Goal: Check status: Check status

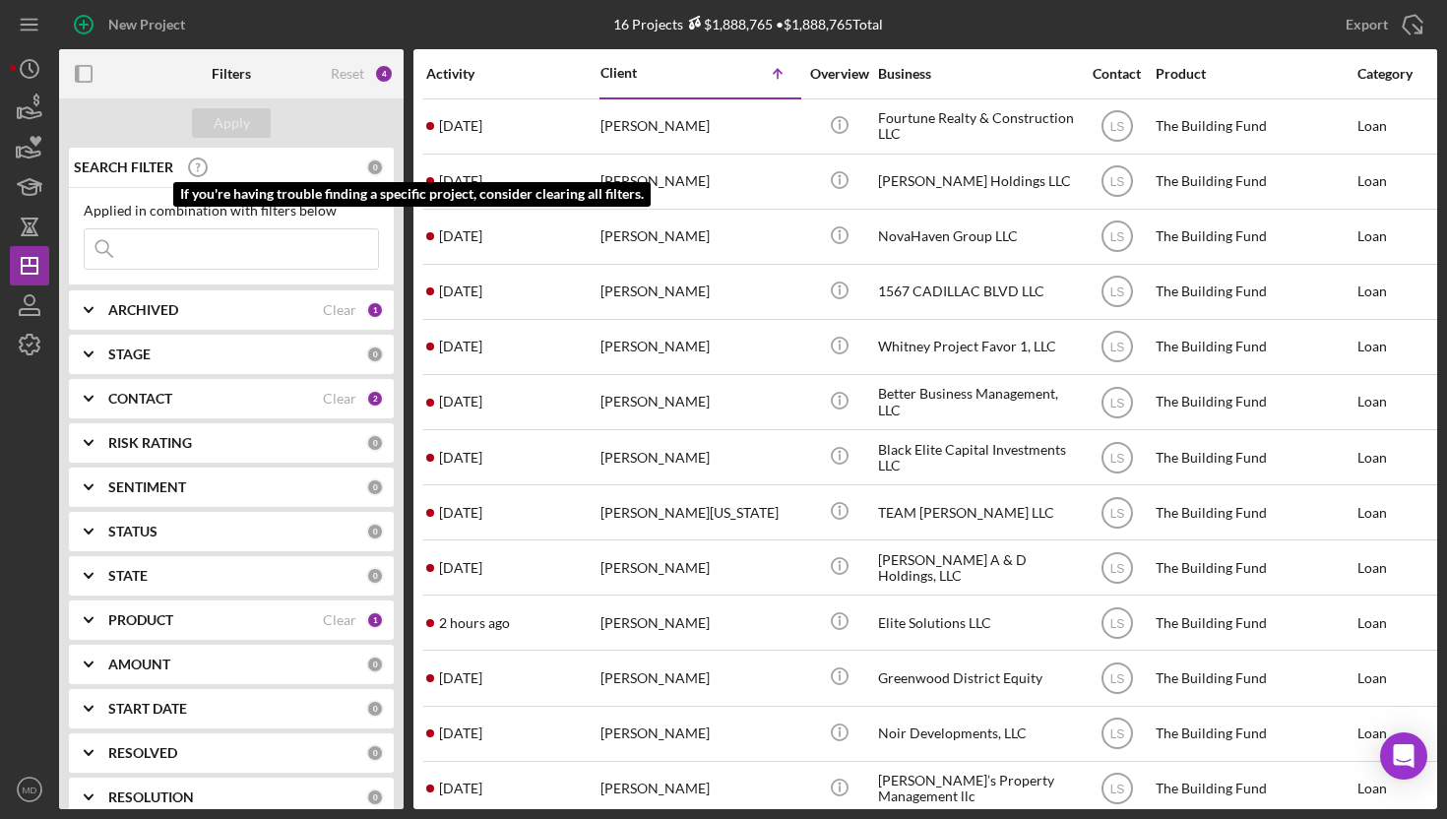
scroll to position [175, 0]
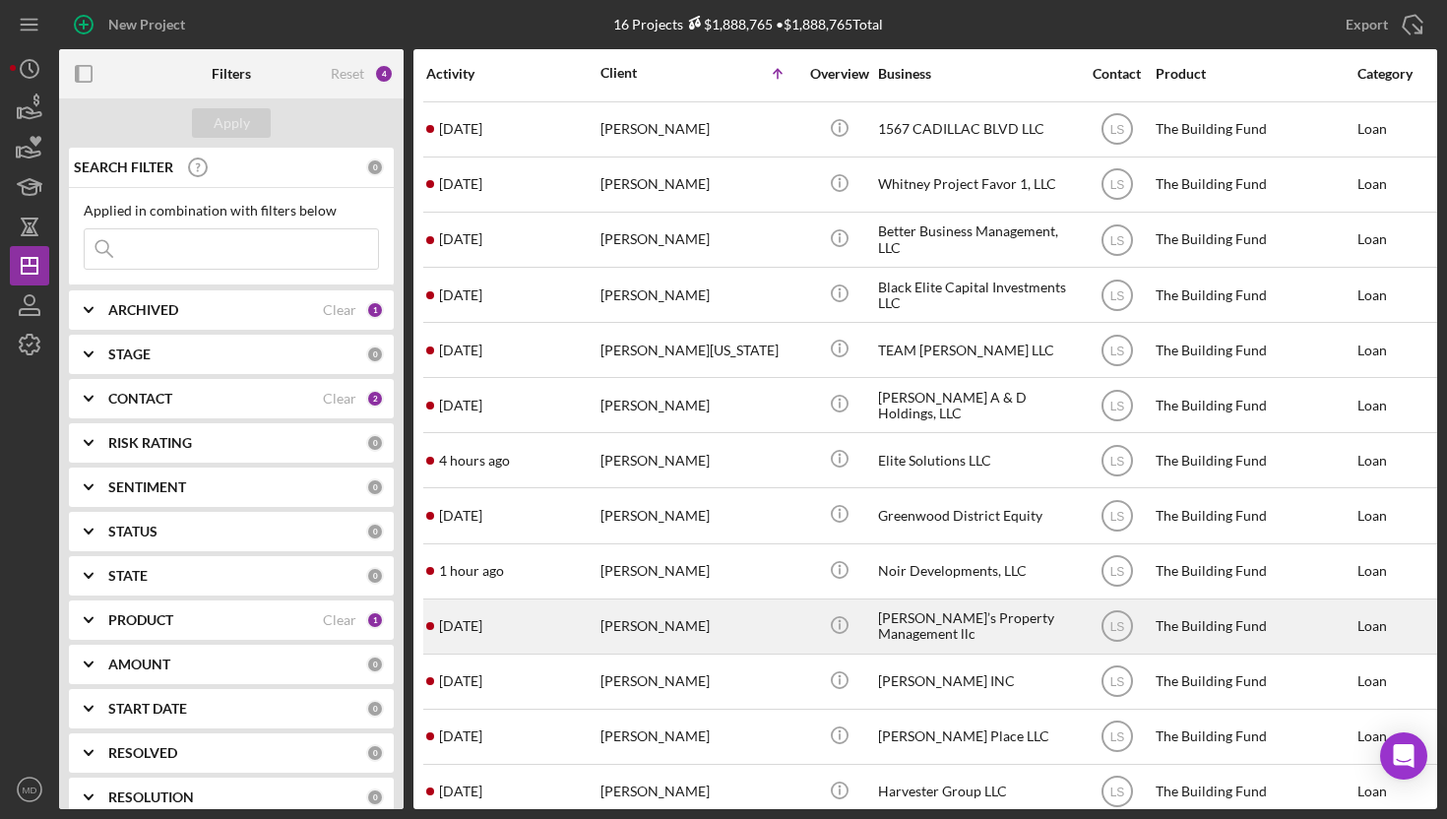
scroll to position [175, 0]
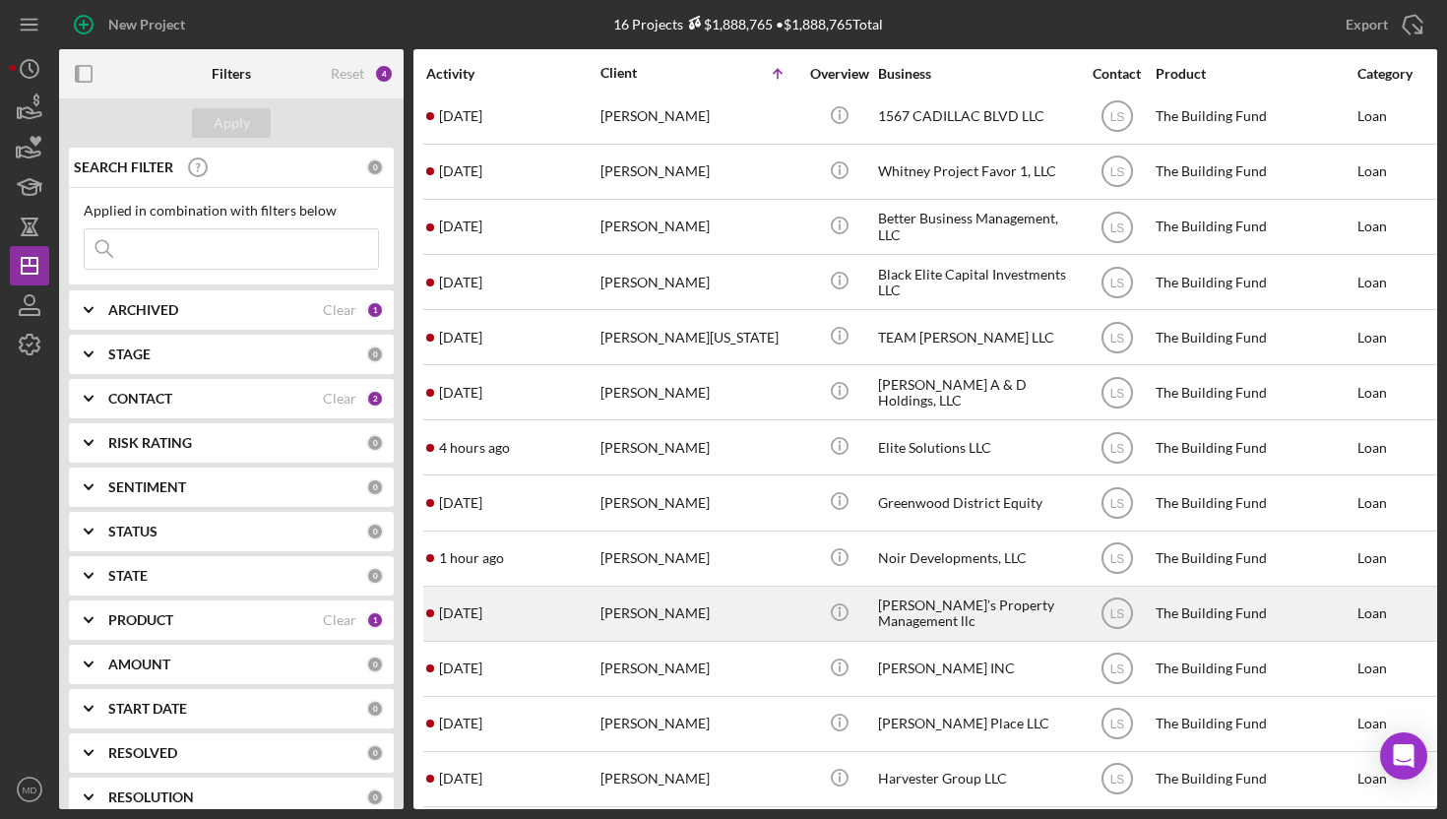
click at [655, 609] on div "[PERSON_NAME]" at bounding box center [698, 613] width 197 height 52
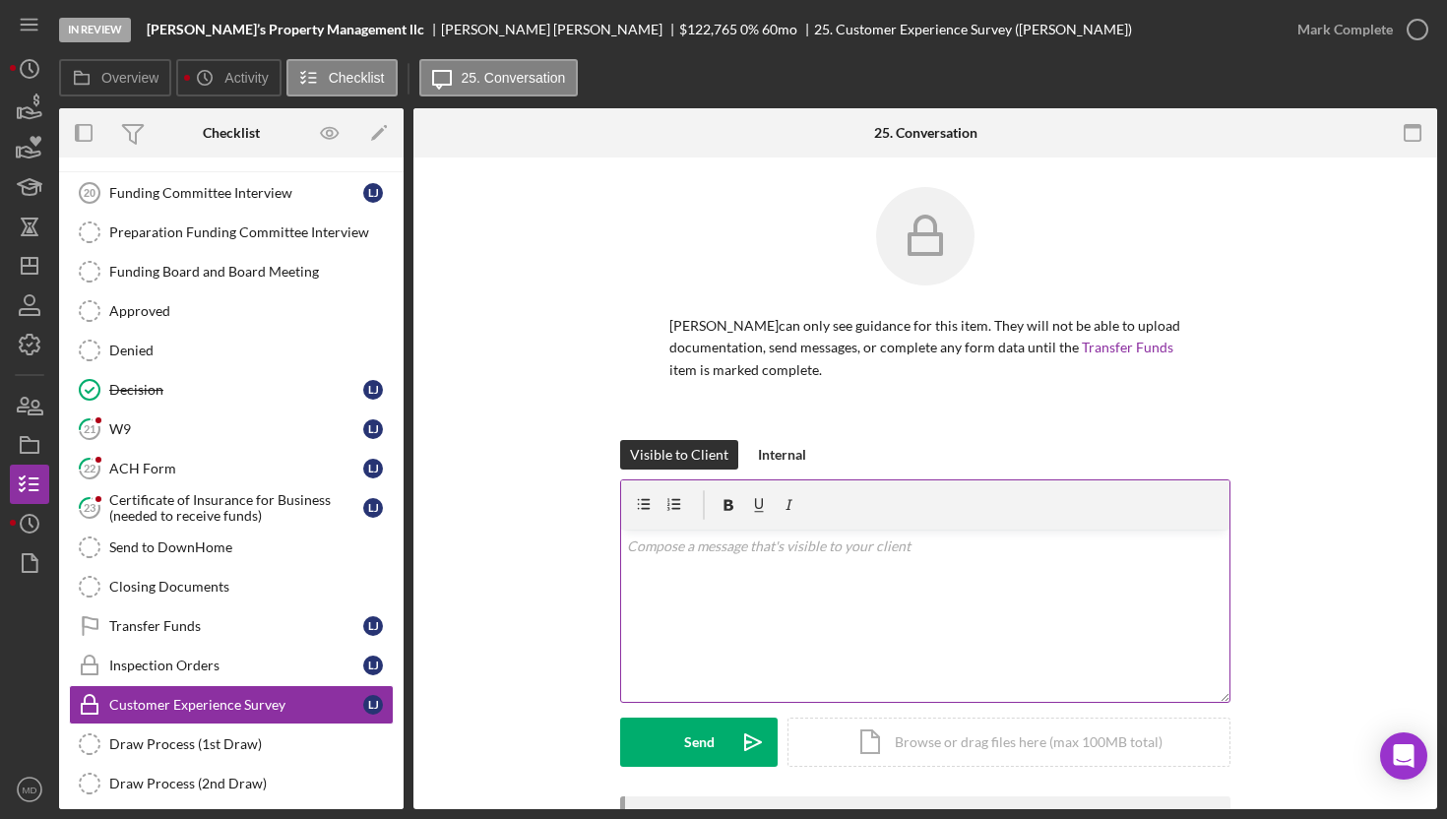
scroll to position [220, 0]
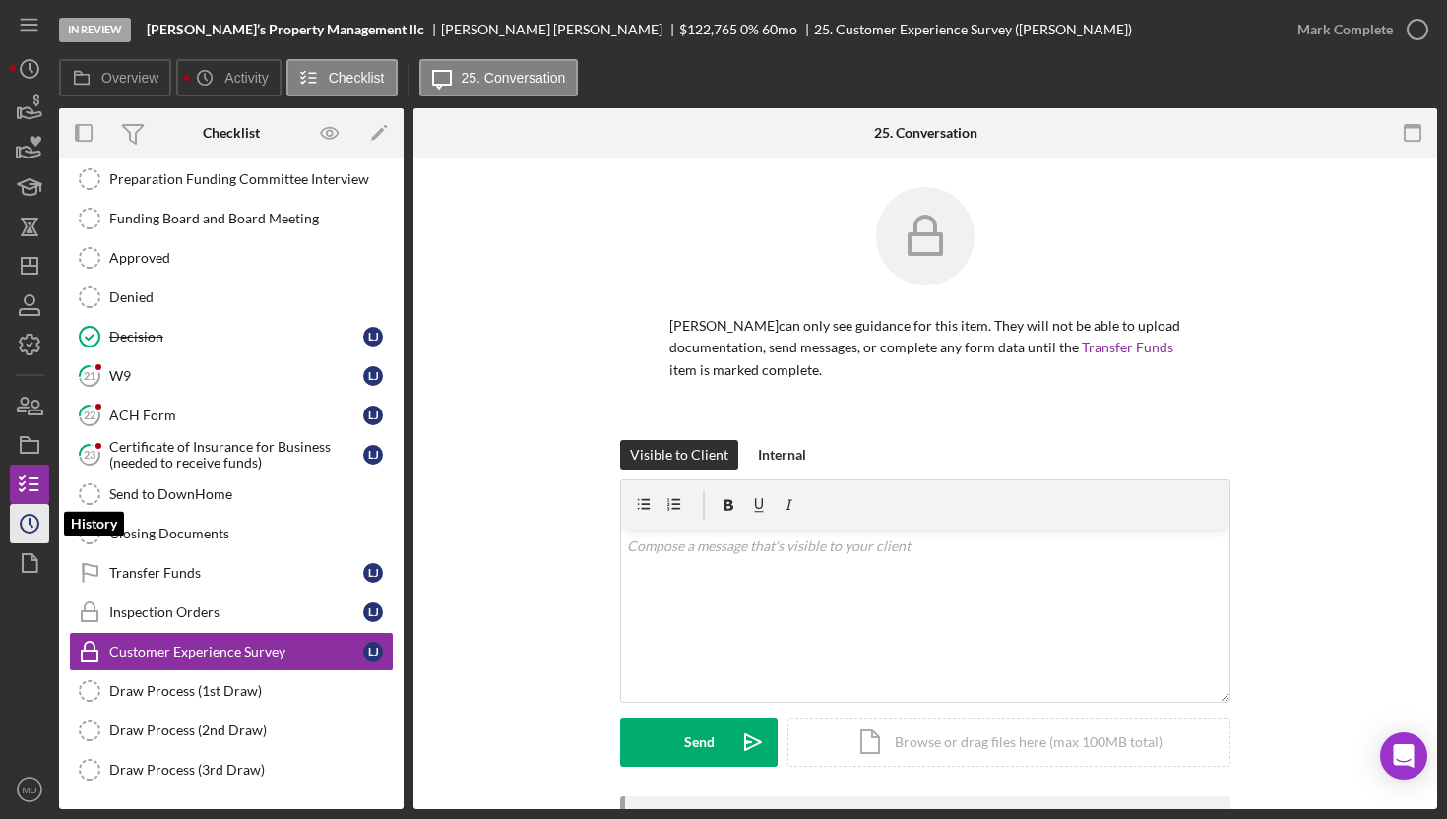
click at [38, 524] on circle "button" at bounding box center [30, 524] width 18 height 18
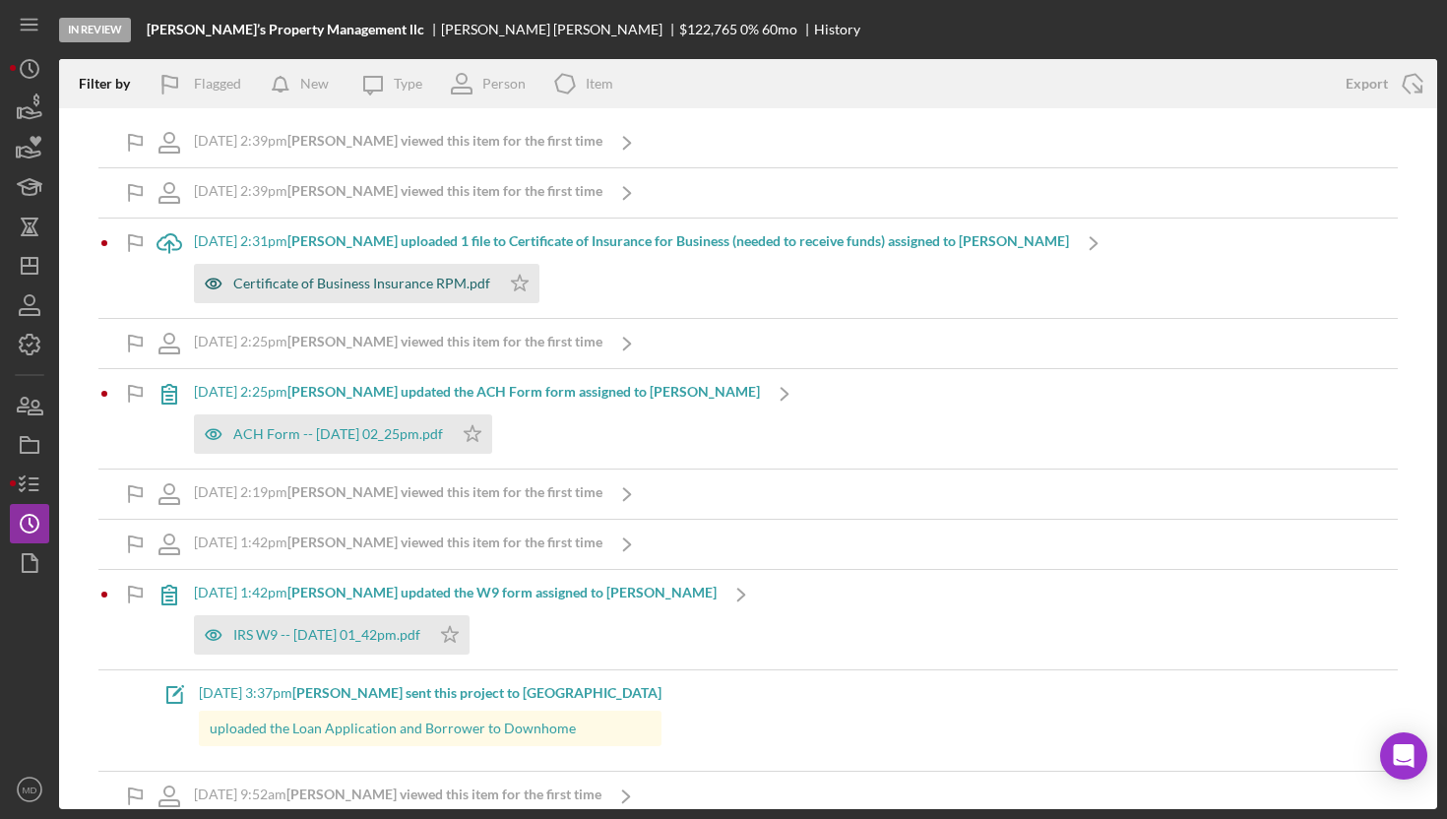
click at [301, 274] on div "Certificate of Business Insurance RPM.pdf" at bounding box center [347, 283] width 306 height 39
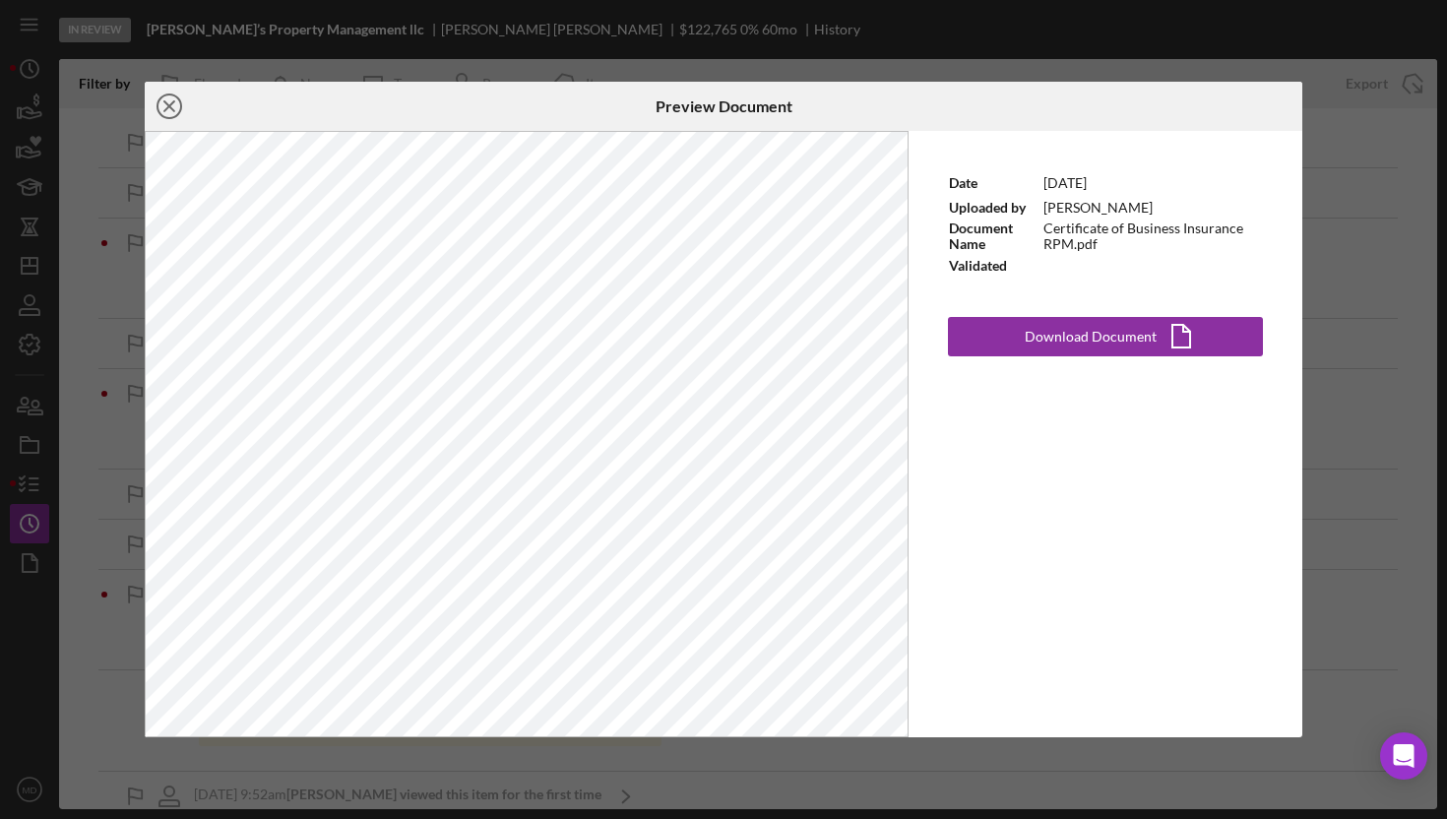
click at [169, 118] on circle at bounding box center [169, 106] width 24 height 24
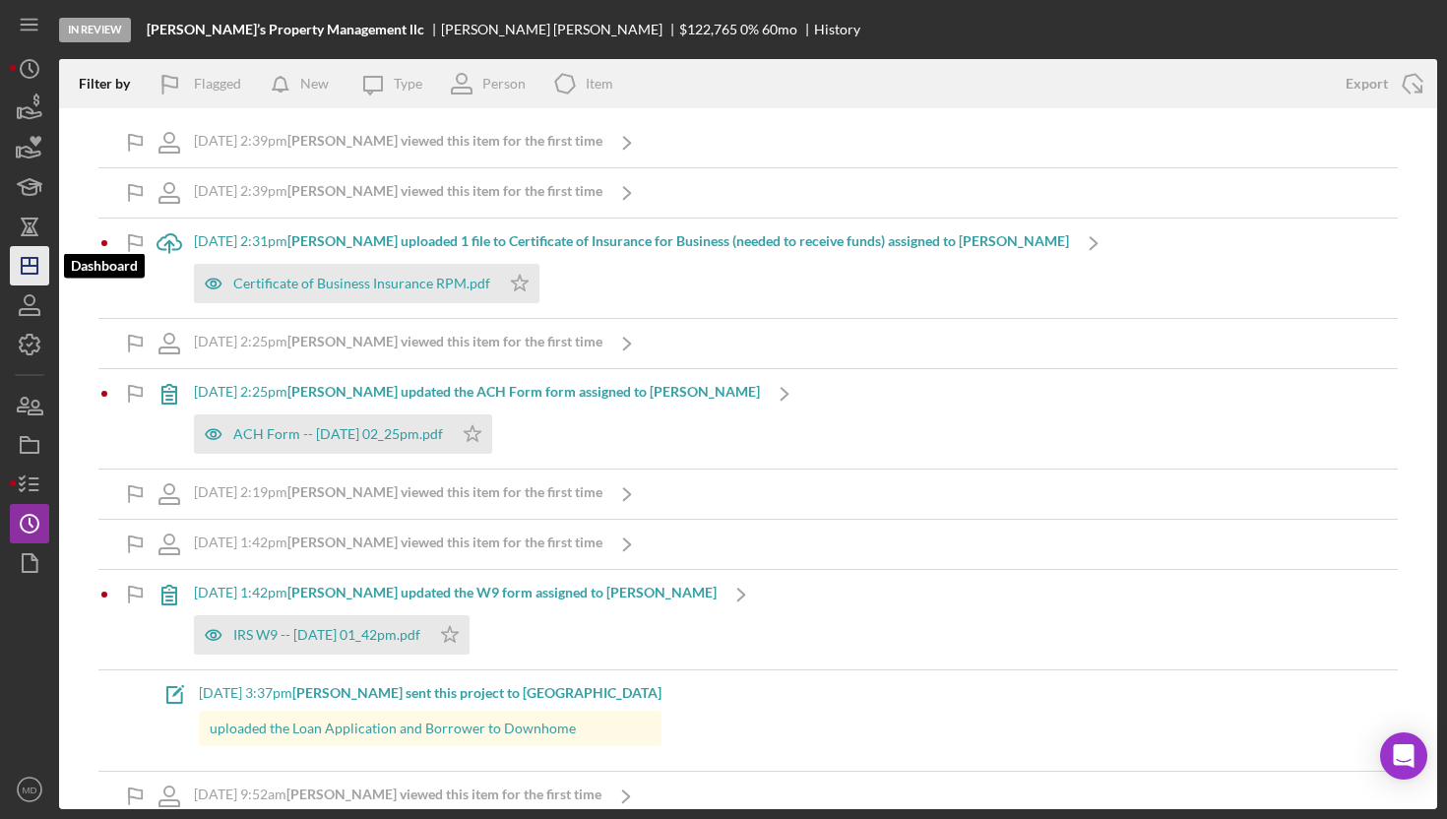
click at [32, 255] on icon "Icon/Dashboard" at bounding box center [29, 265] width 49 height 49
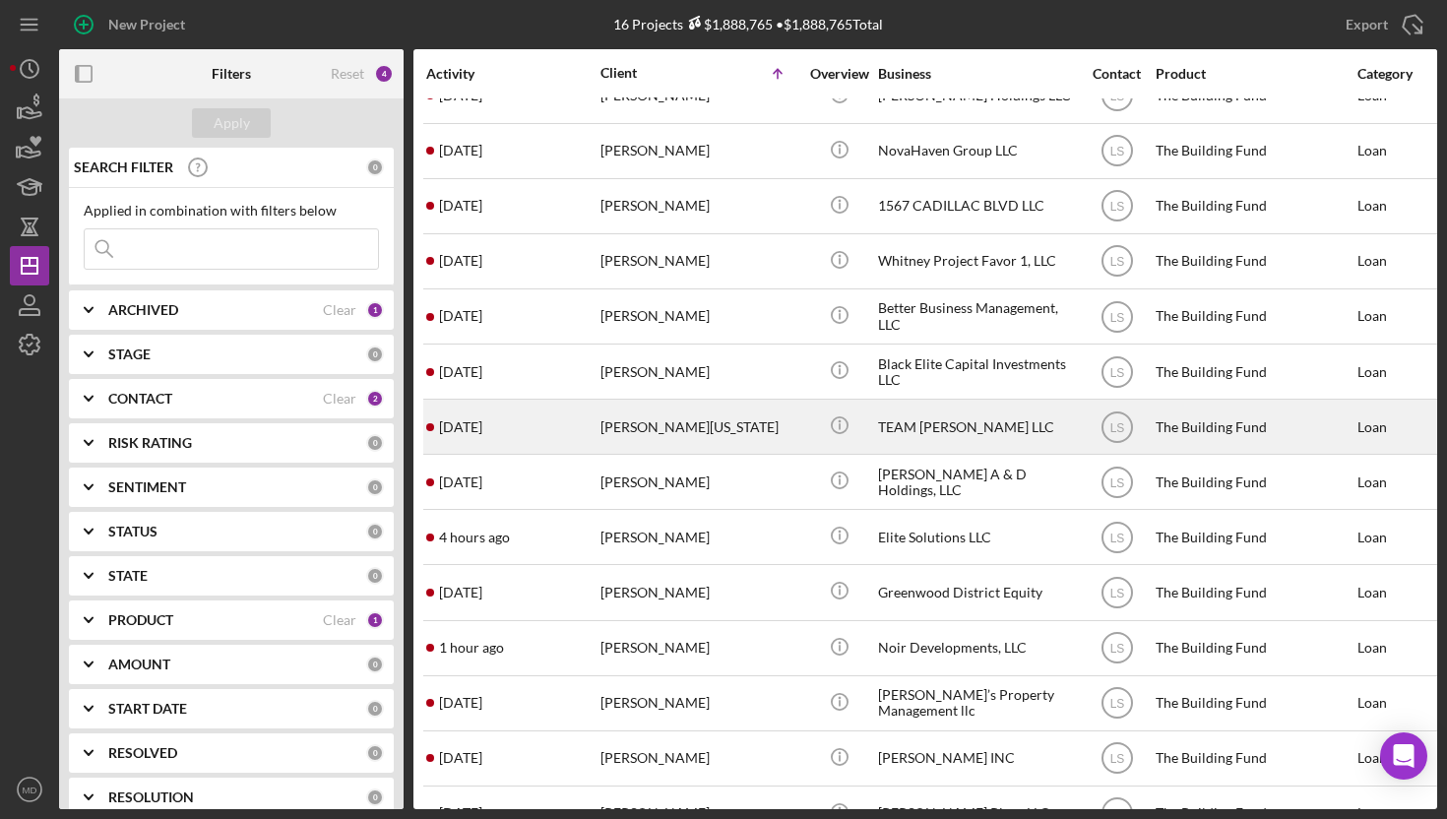
scroll to position [92, 0]
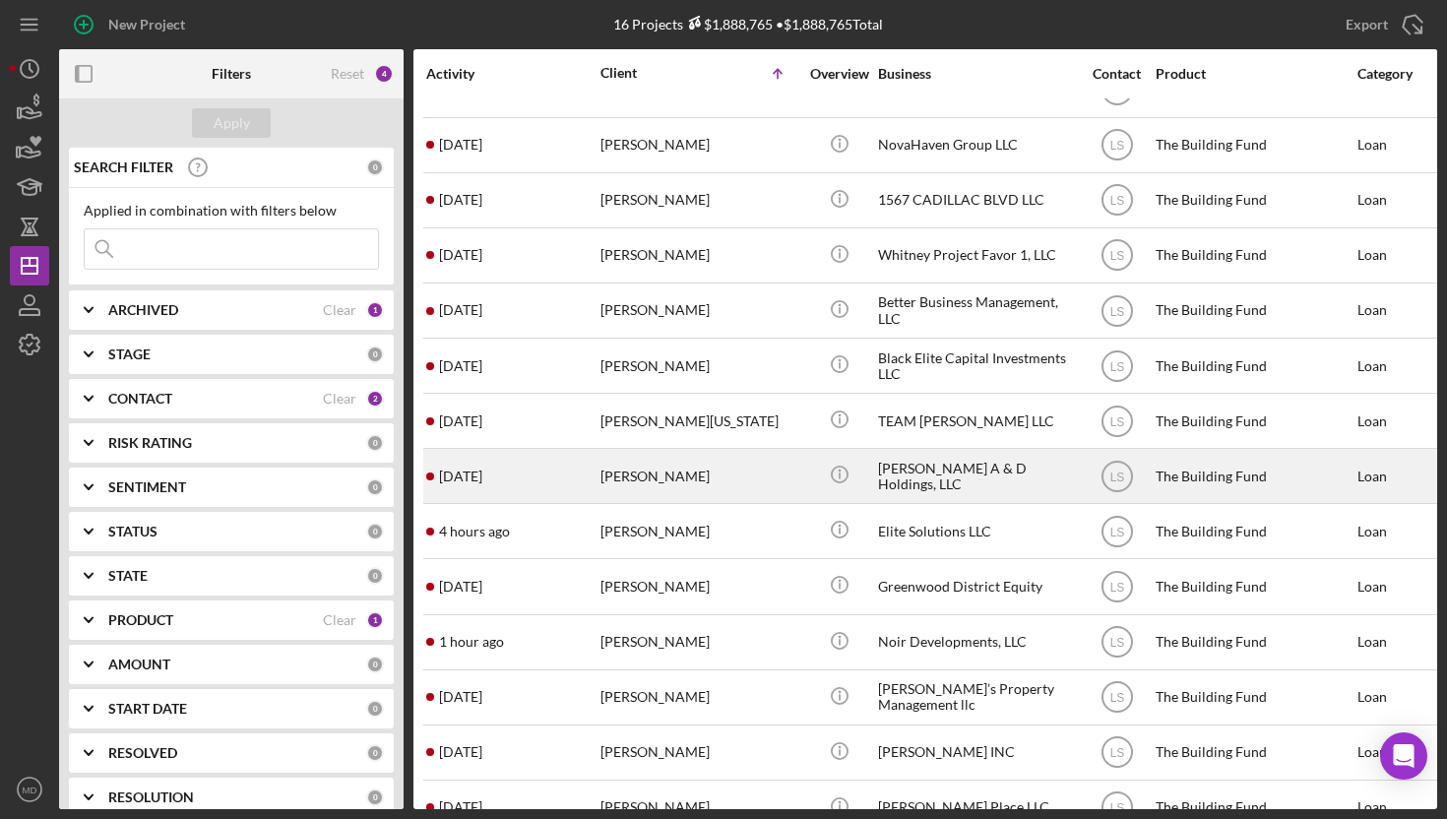
click at [639, 467] on div "[PERSON_NAME]" at bounding box center [698, 476] width 197 height 52
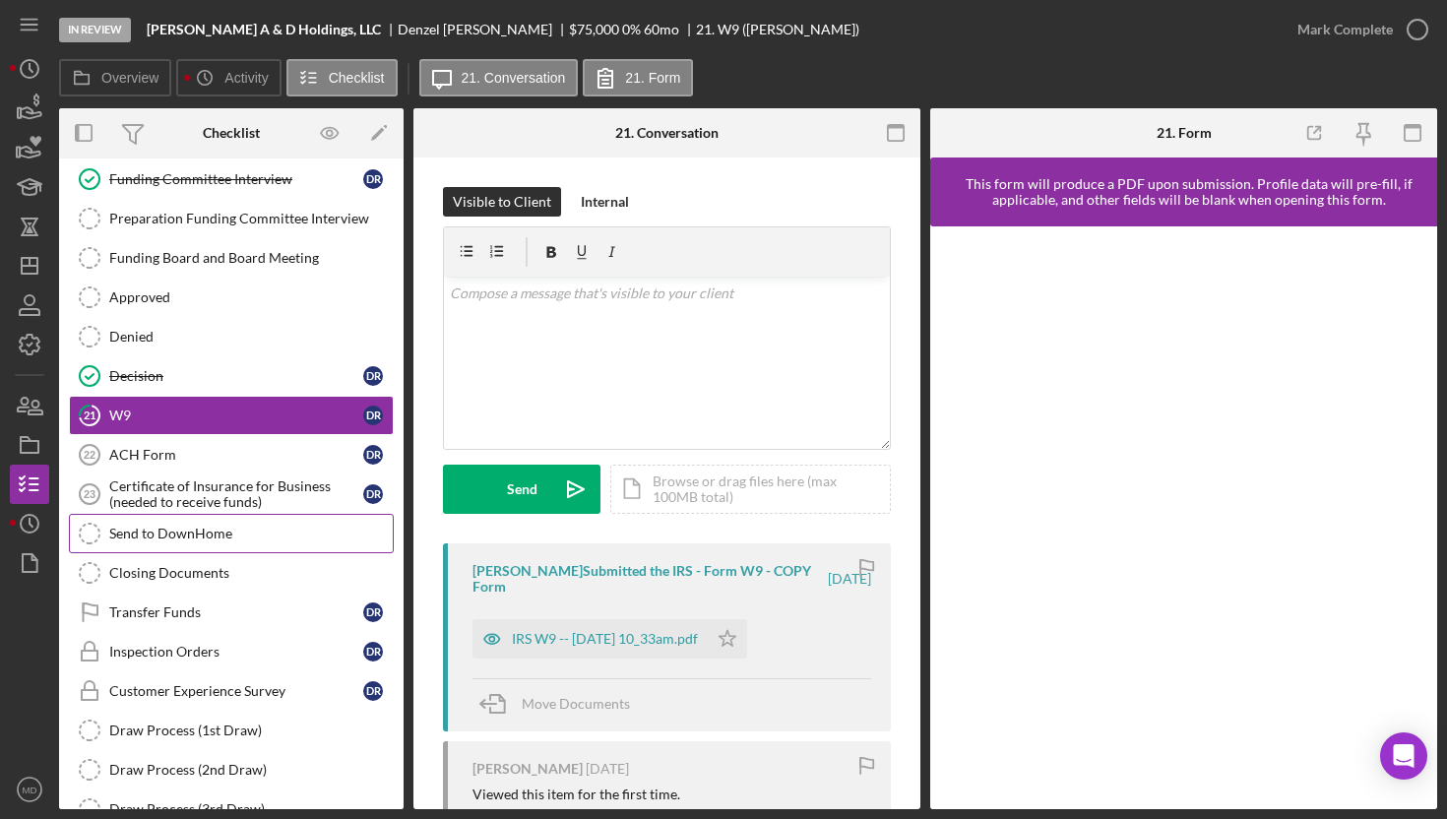
scroll to position [194, 0]
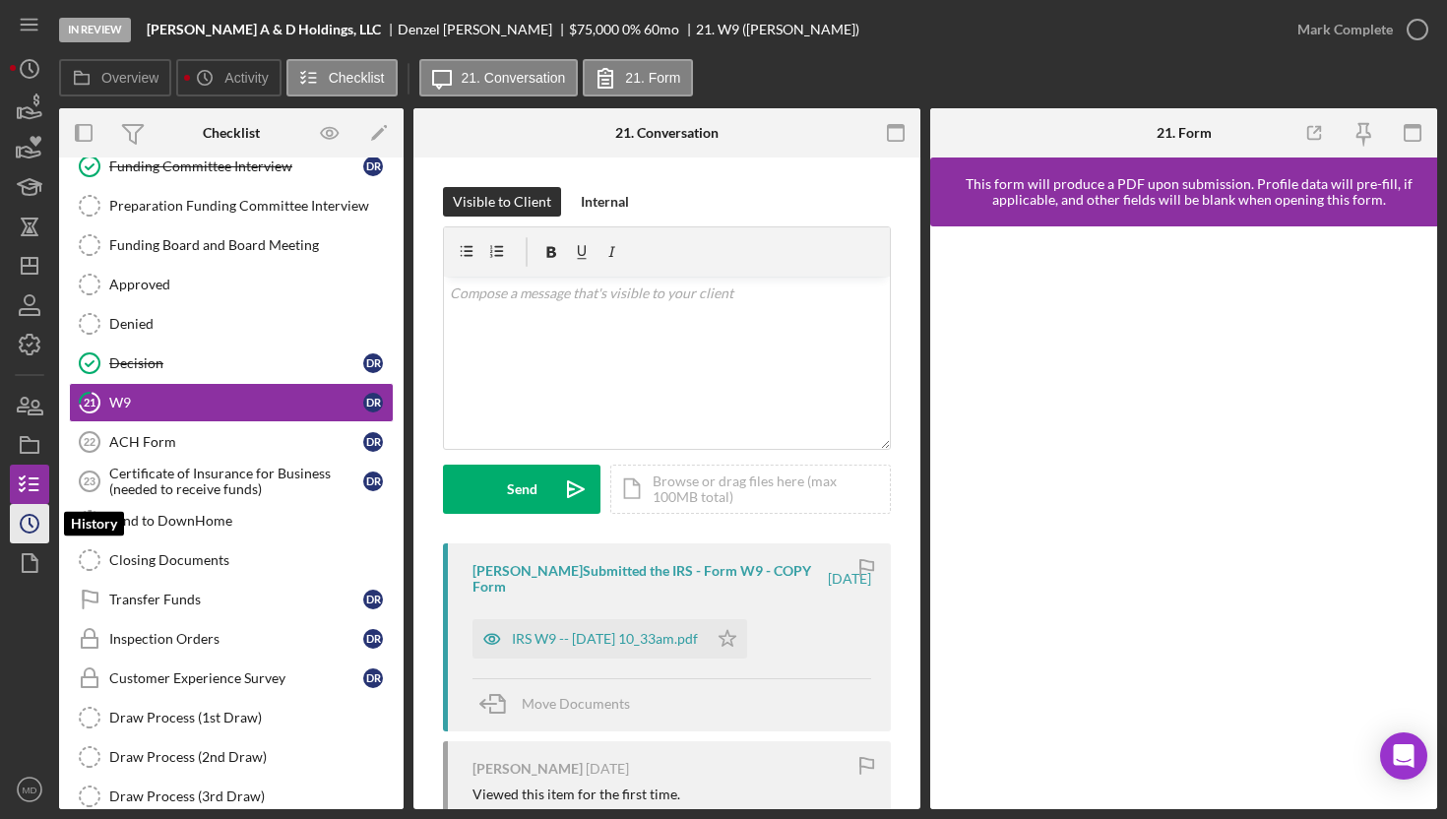
click at [33, 527] on icon "Icon/History" at bounding box center [29, 523] width 49 height 49
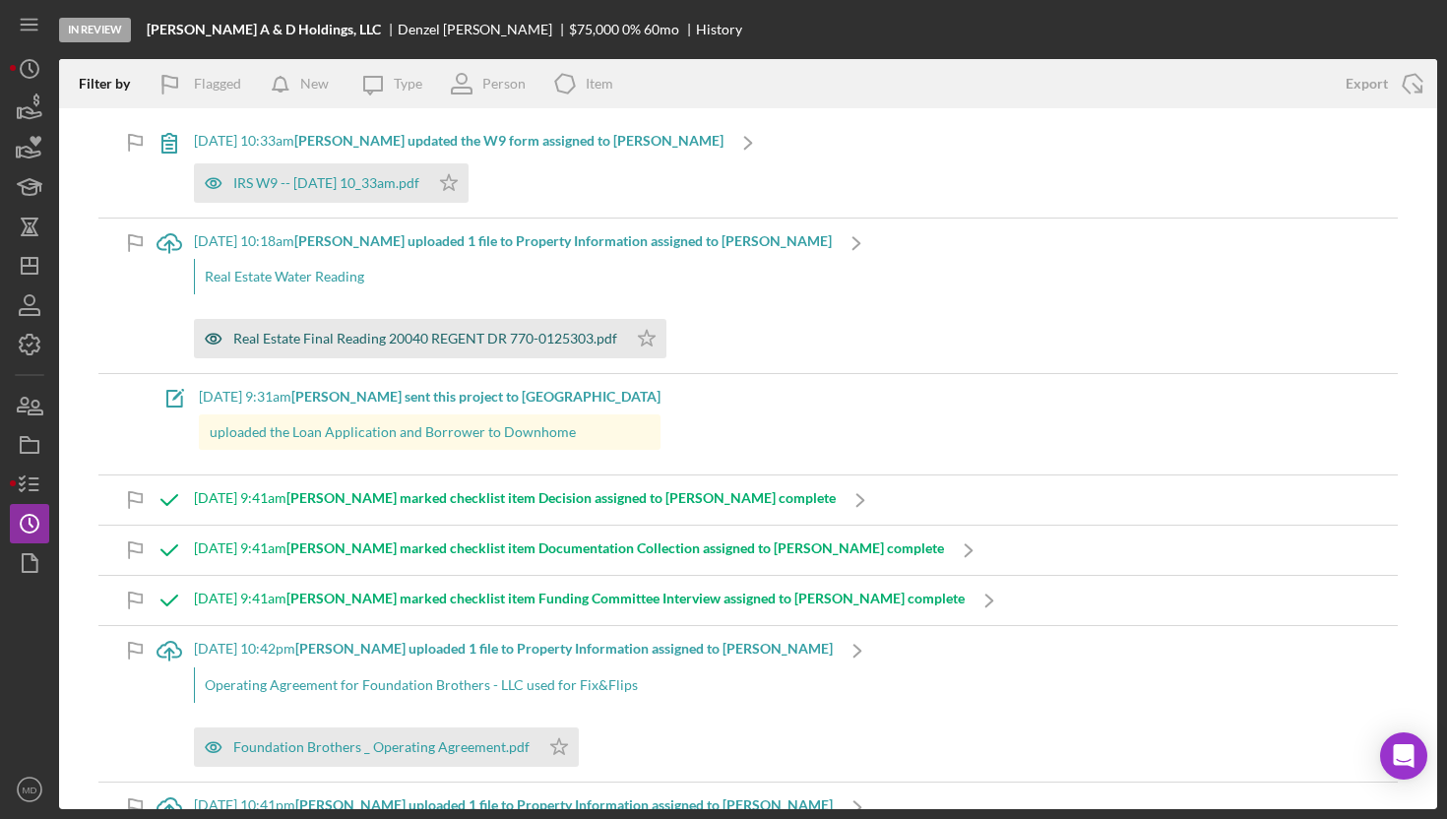
click at [324, 337] on div "Real Estate Final Reading 20040 REGENT DR 770-0125303.pdf" at bounding box center [425, 339] width 384 height 16
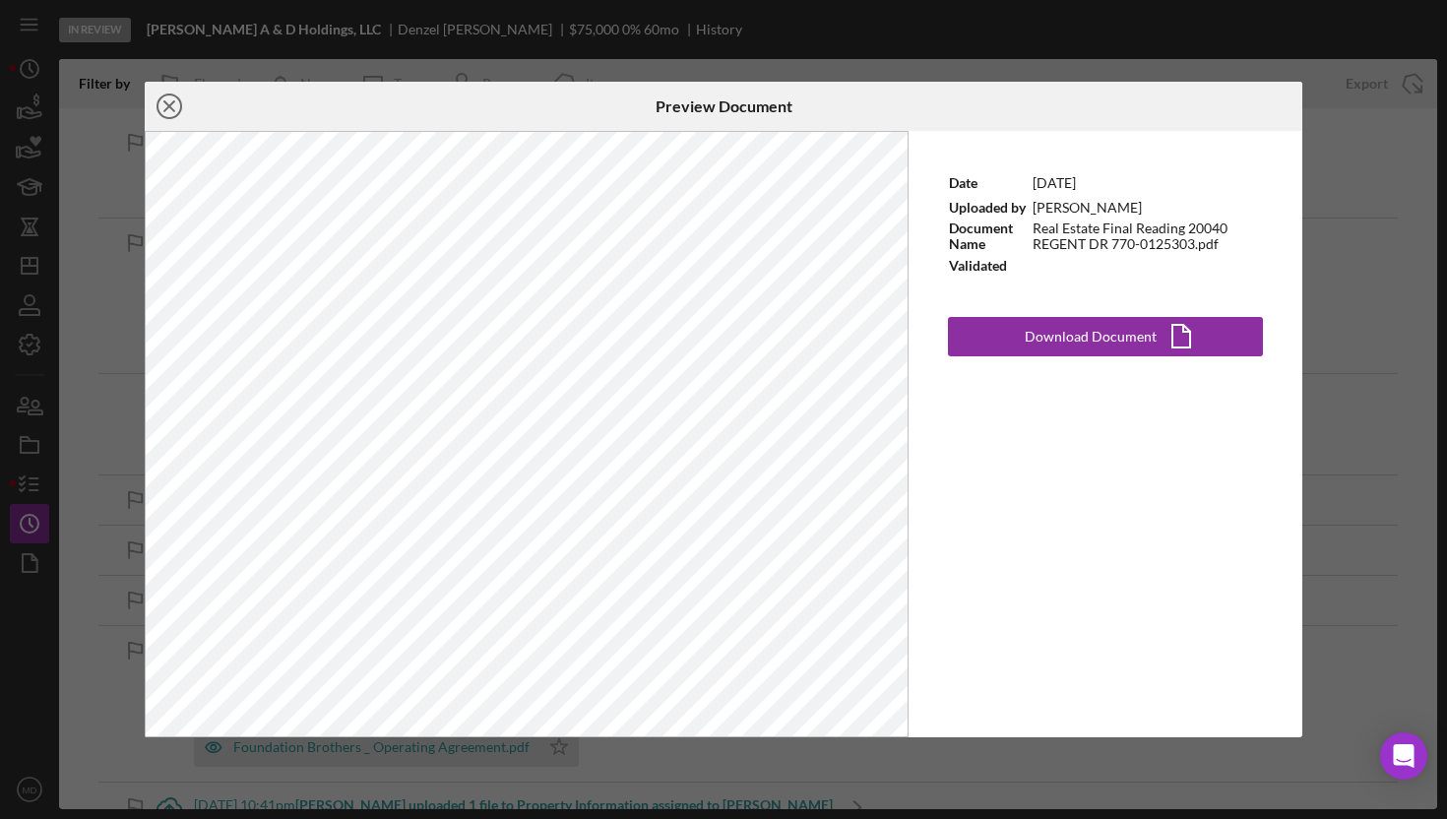
click at [167, 102] on icon "Icon/Close" at bounding box center [169, 106] width 49 height 49
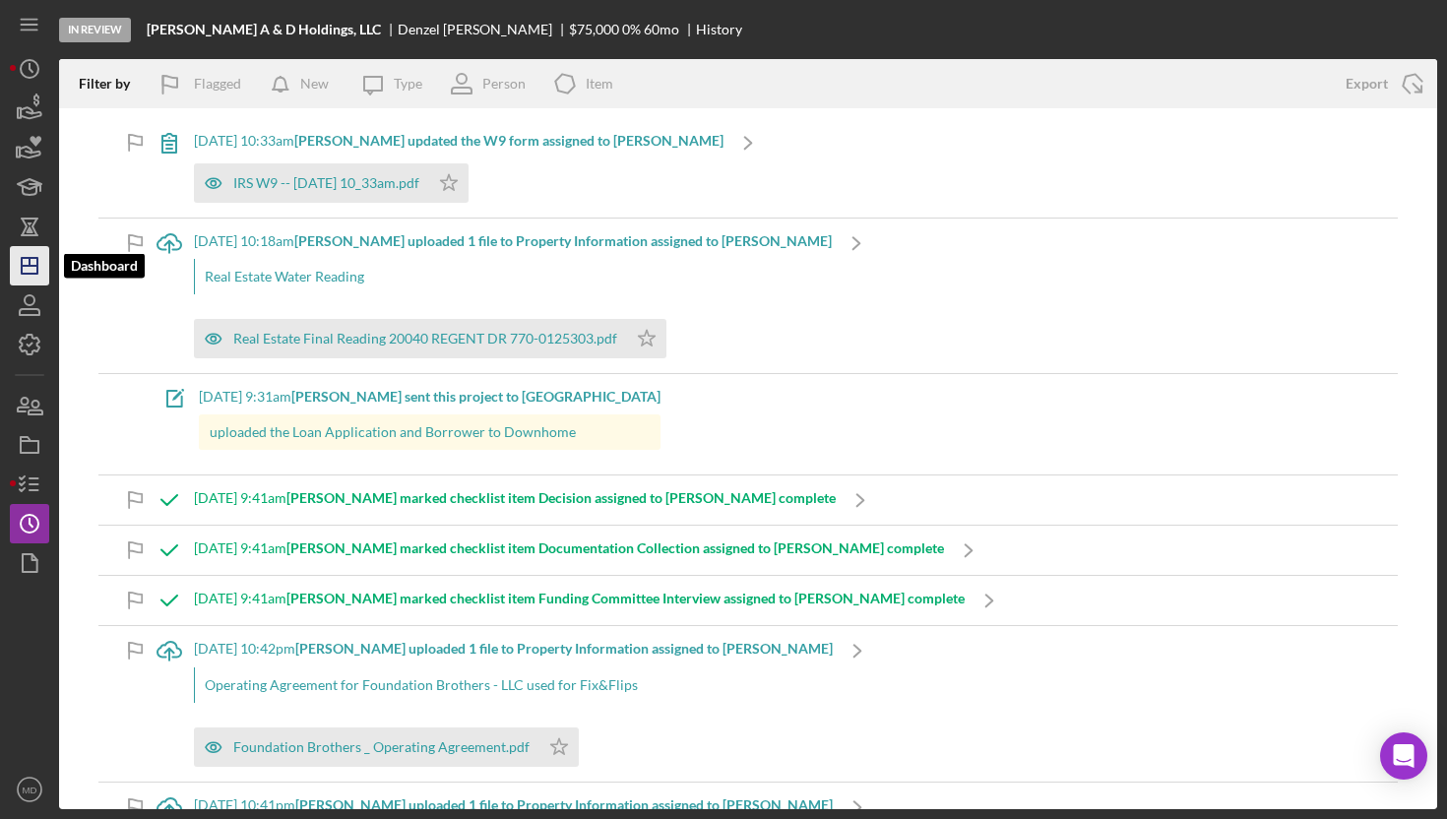
click at [39, 269] on icon "Icon/Dashboard" at bounding box center [29, 265] width 49 height 49
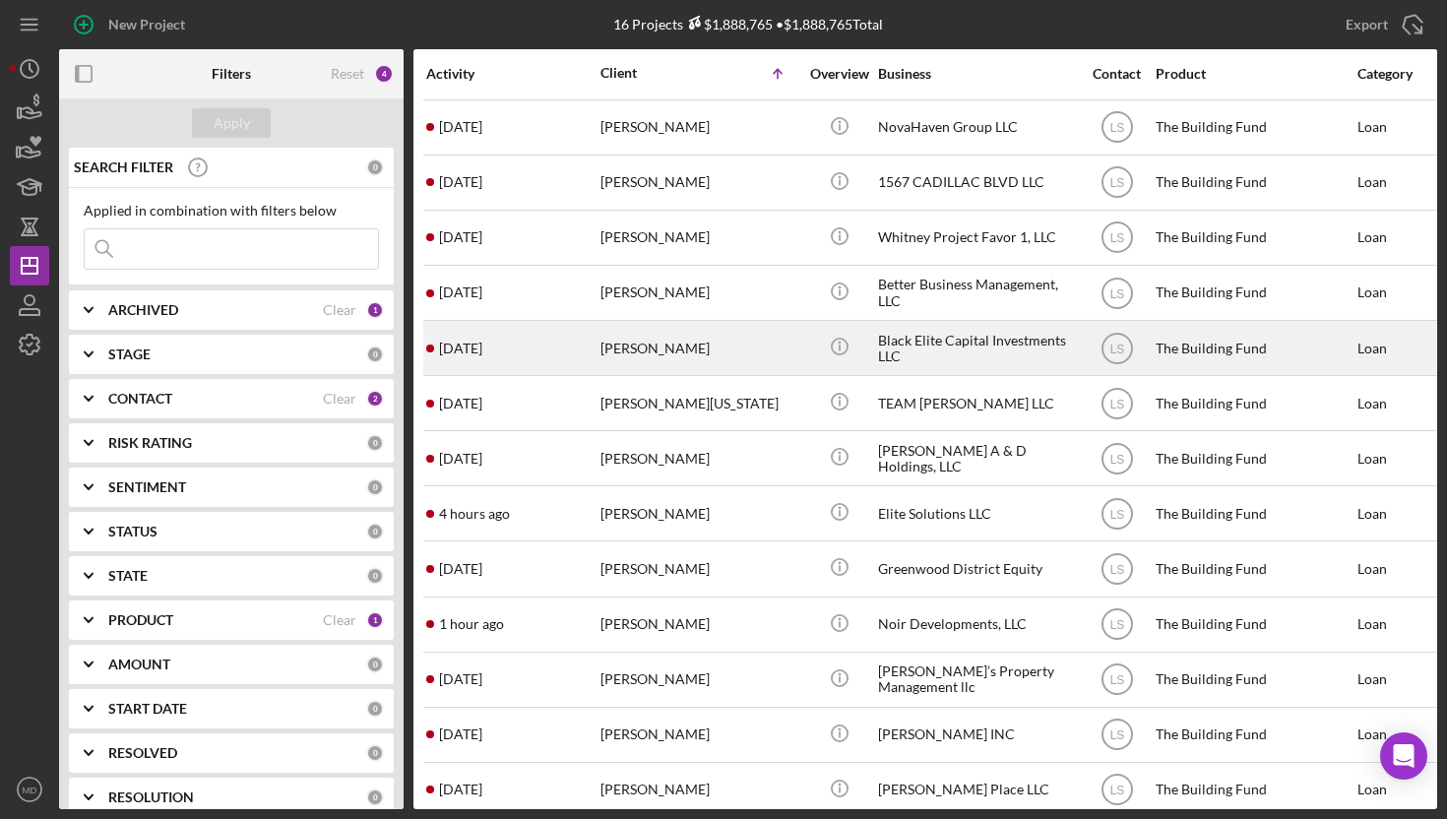
scroll to position [175, 0]
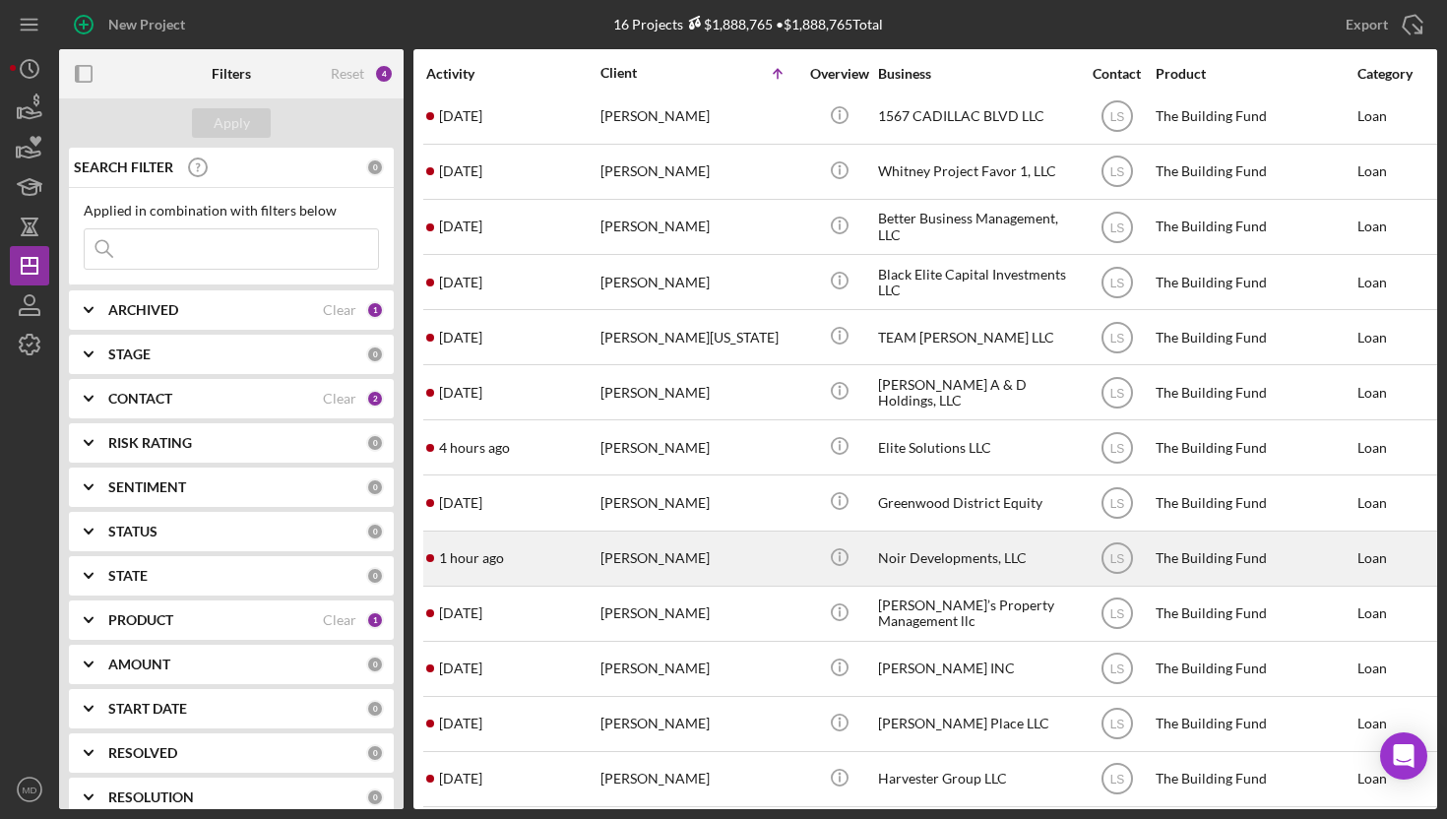
click at [630, 548] on div "[PERSON_NAME]" at bounding box center [698, 558] width 197 height 52
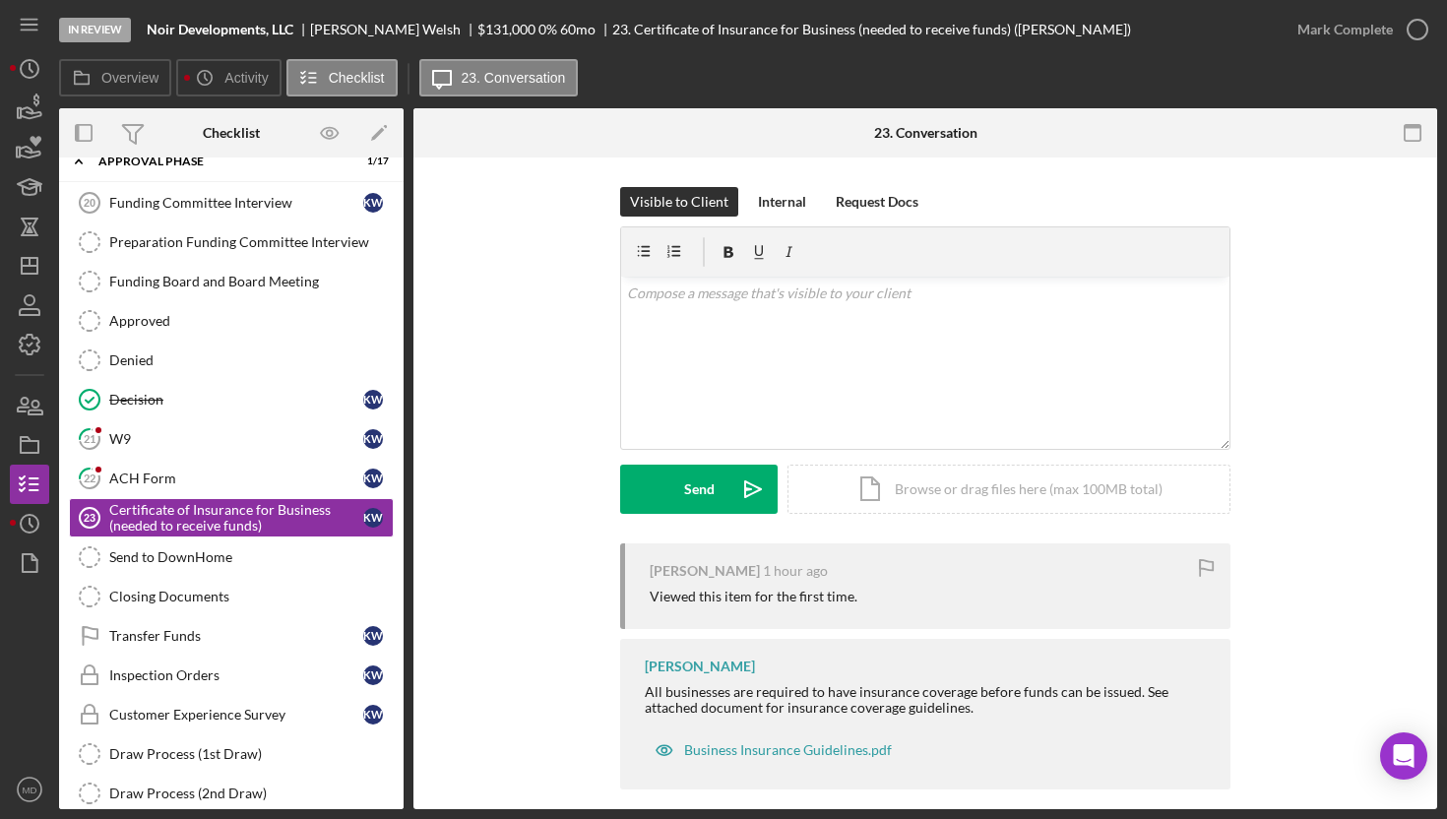
scroll to position [191, 0]
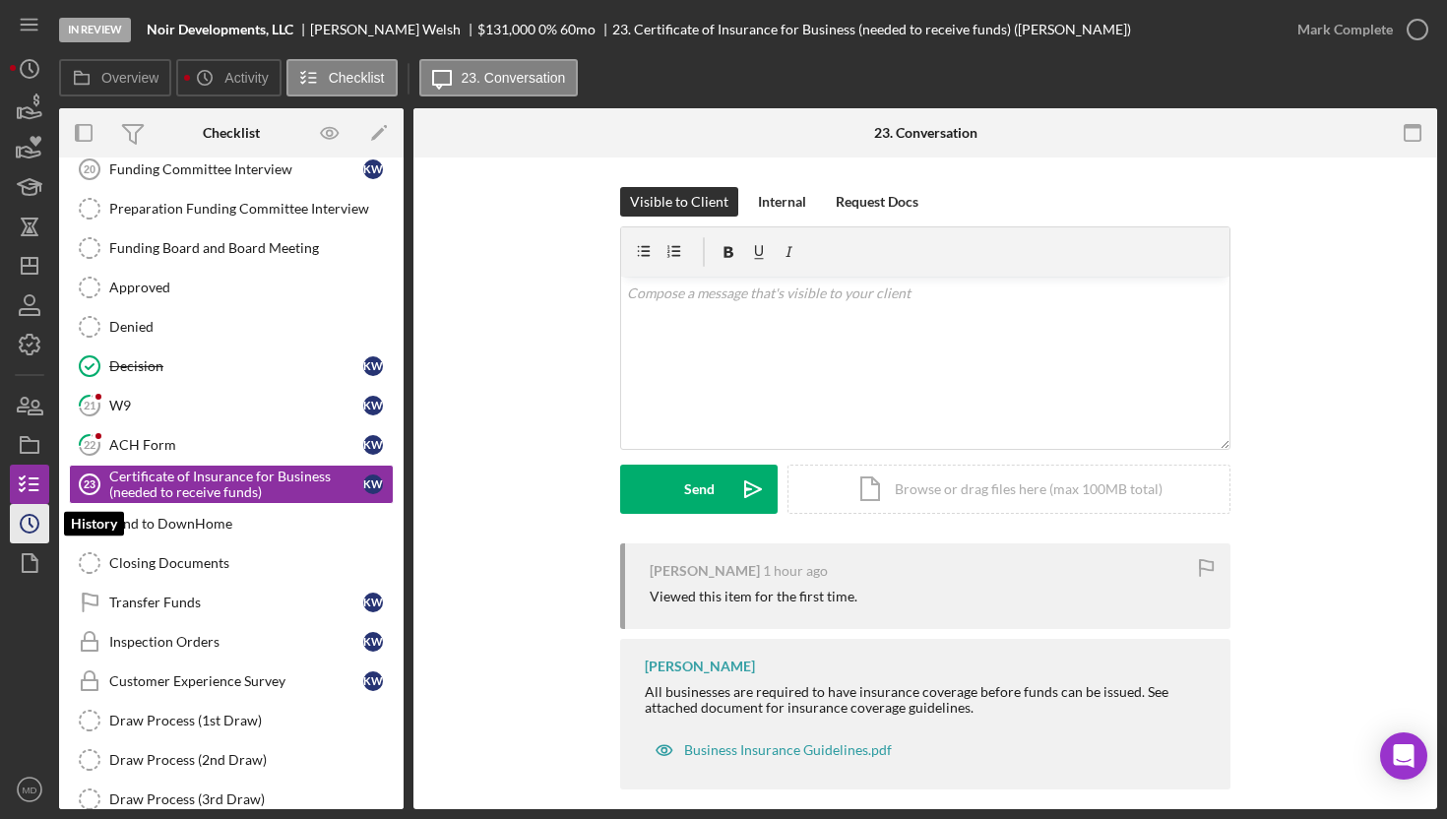
click at [28, 522] on icon "Icon/History" at bounding box center [29, 523] width 49 height 49
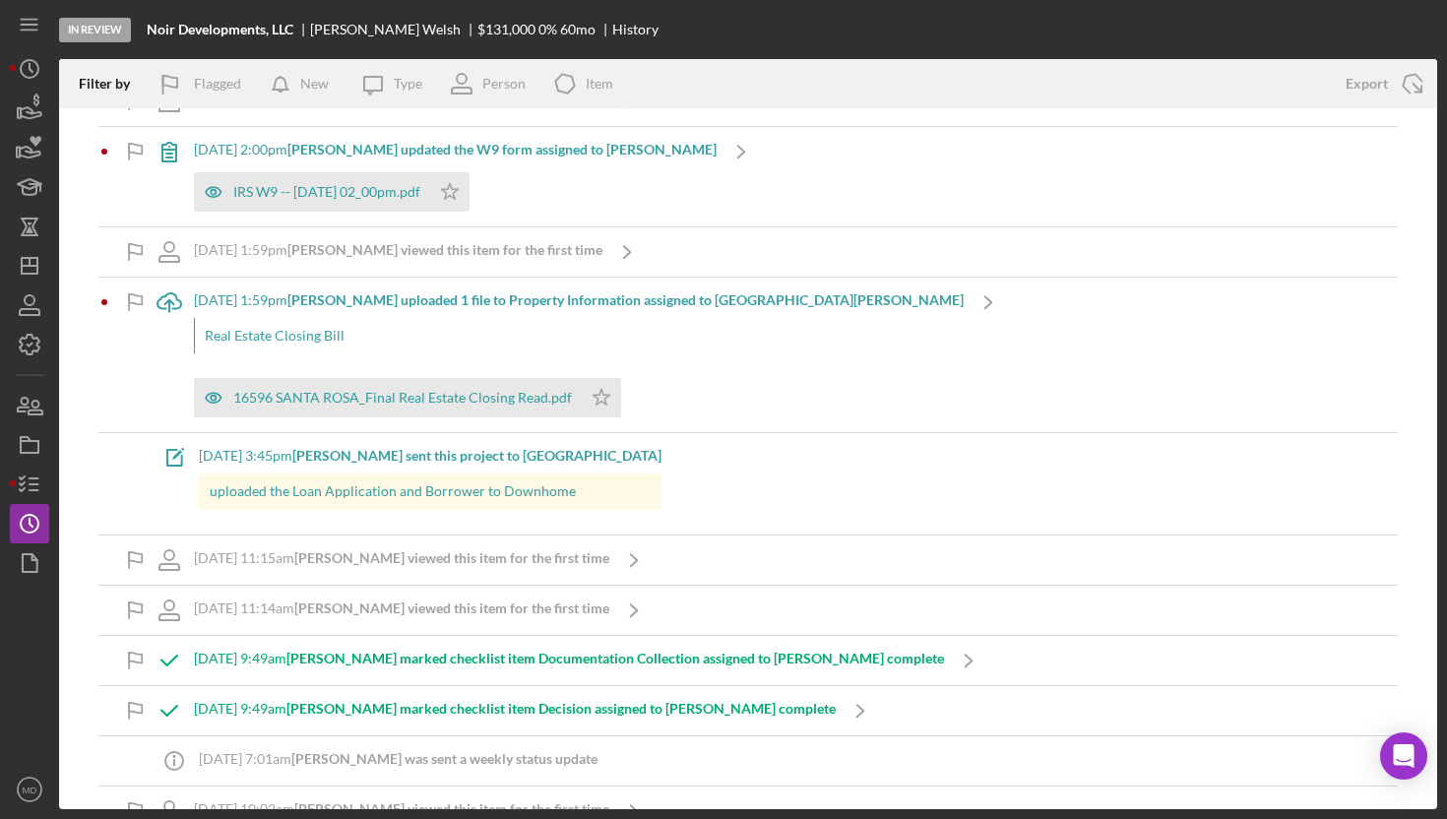
scroll to position [199, 0]
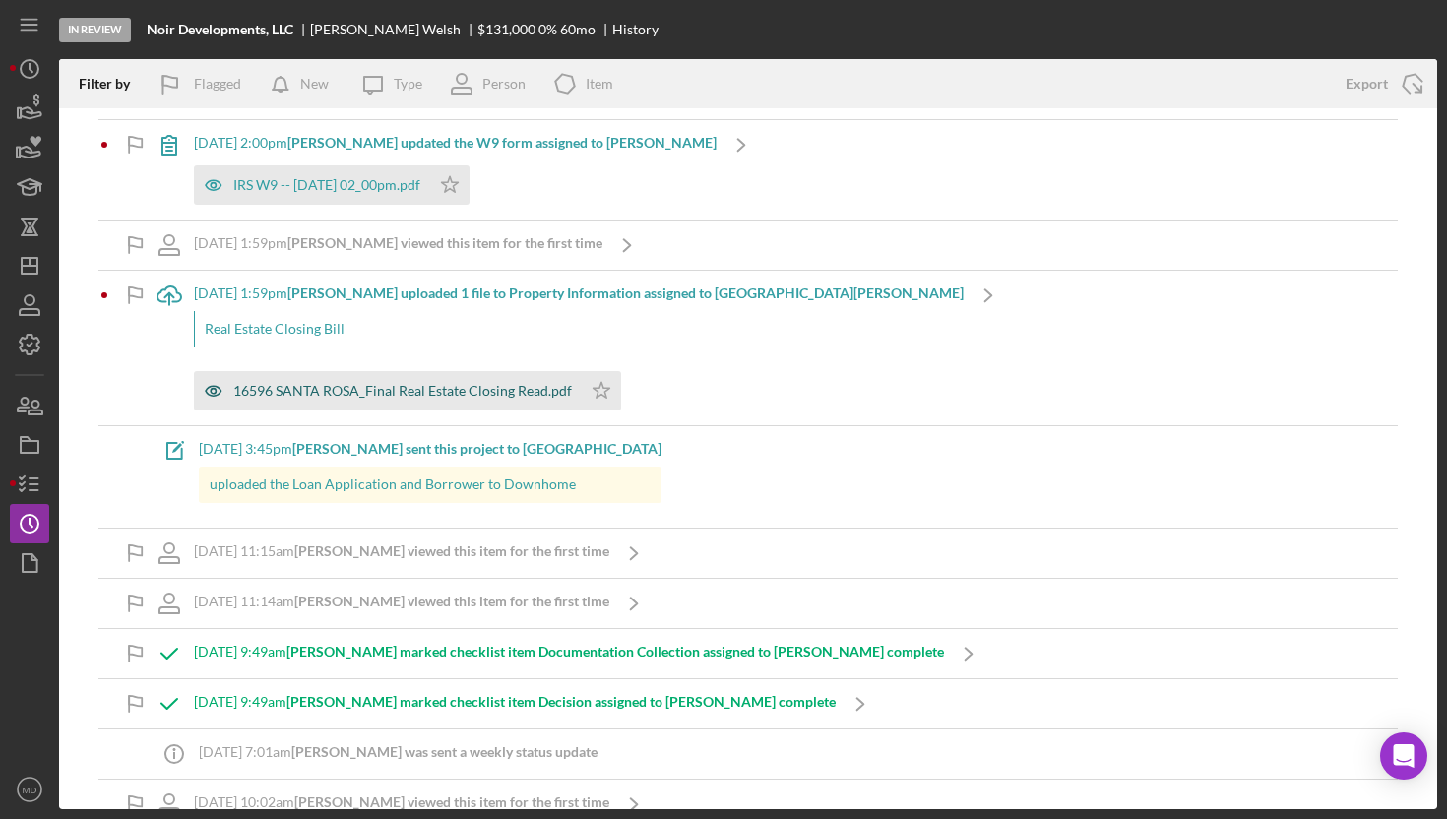
click at [314, 395] on div "16596 SANTA ROSA_Final Real Estate Closing Read.pdf" at bounding box center [402, 391] width 339 height 16
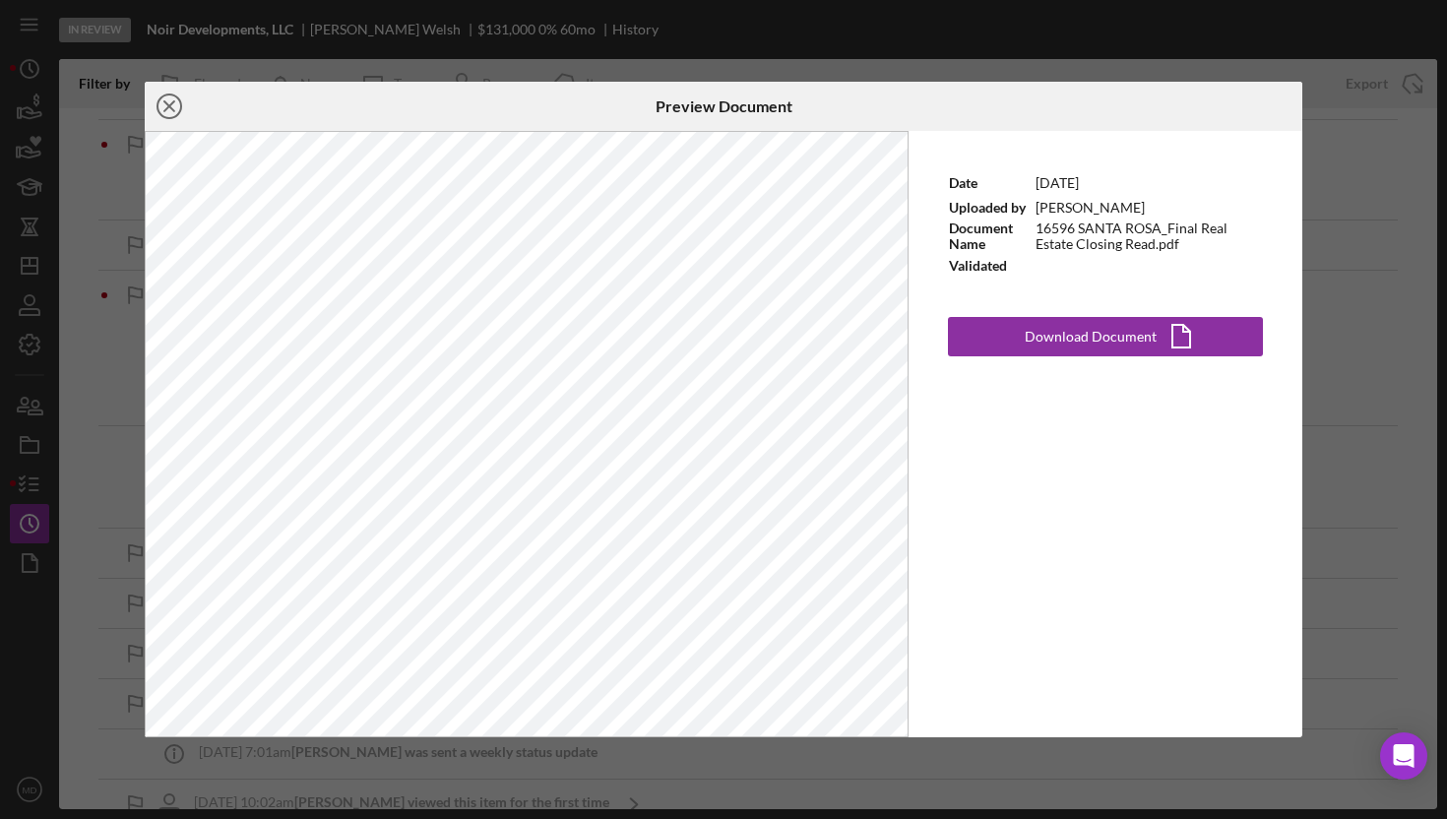
click at [170, 101] on icon "Icon/Close" at bounding box center [169, 106] width 49 height 49
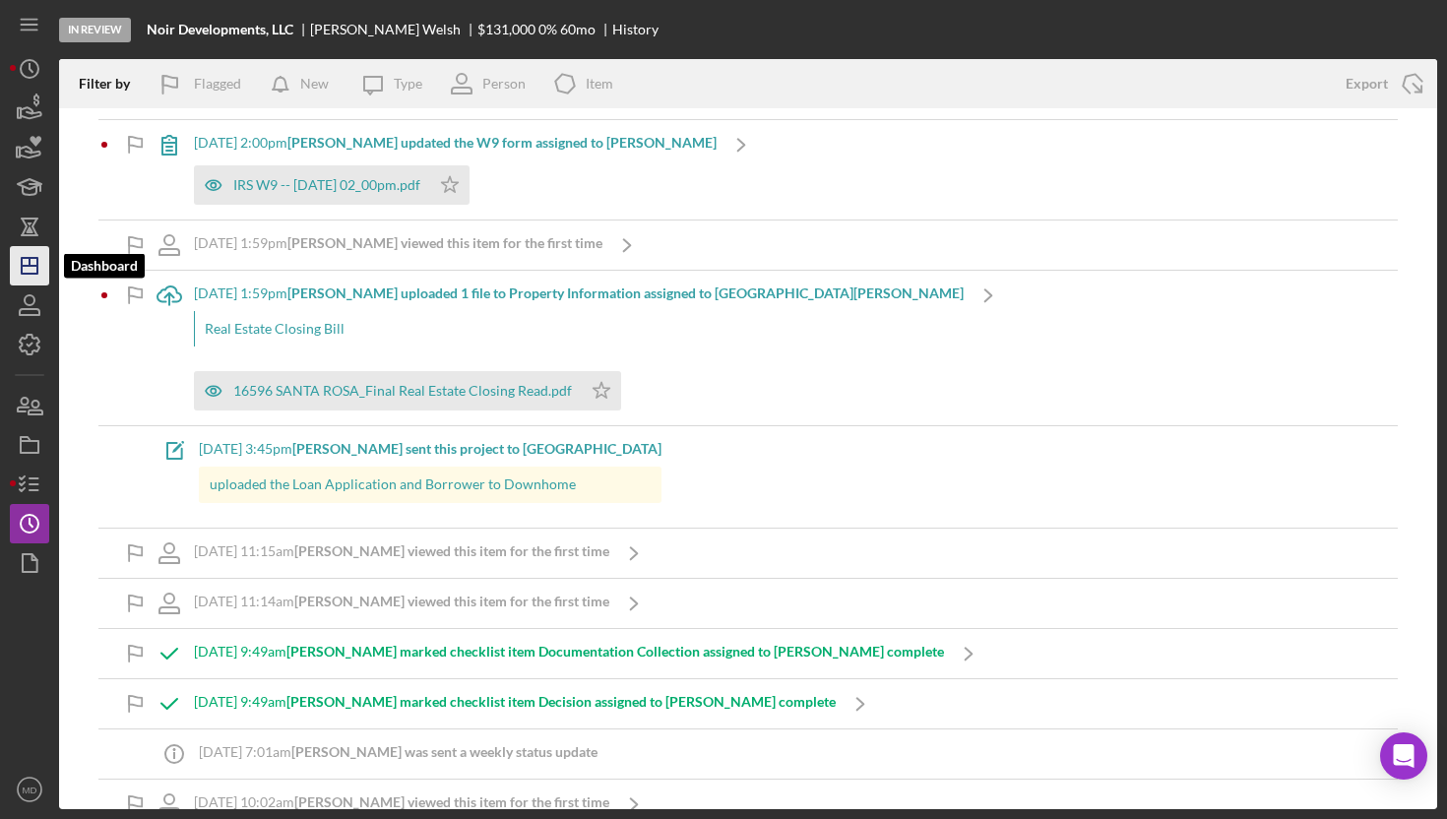
click at [31, 279] on icon "Icon/Dashboard" at bounding box center [29, 265] width 49 height 49
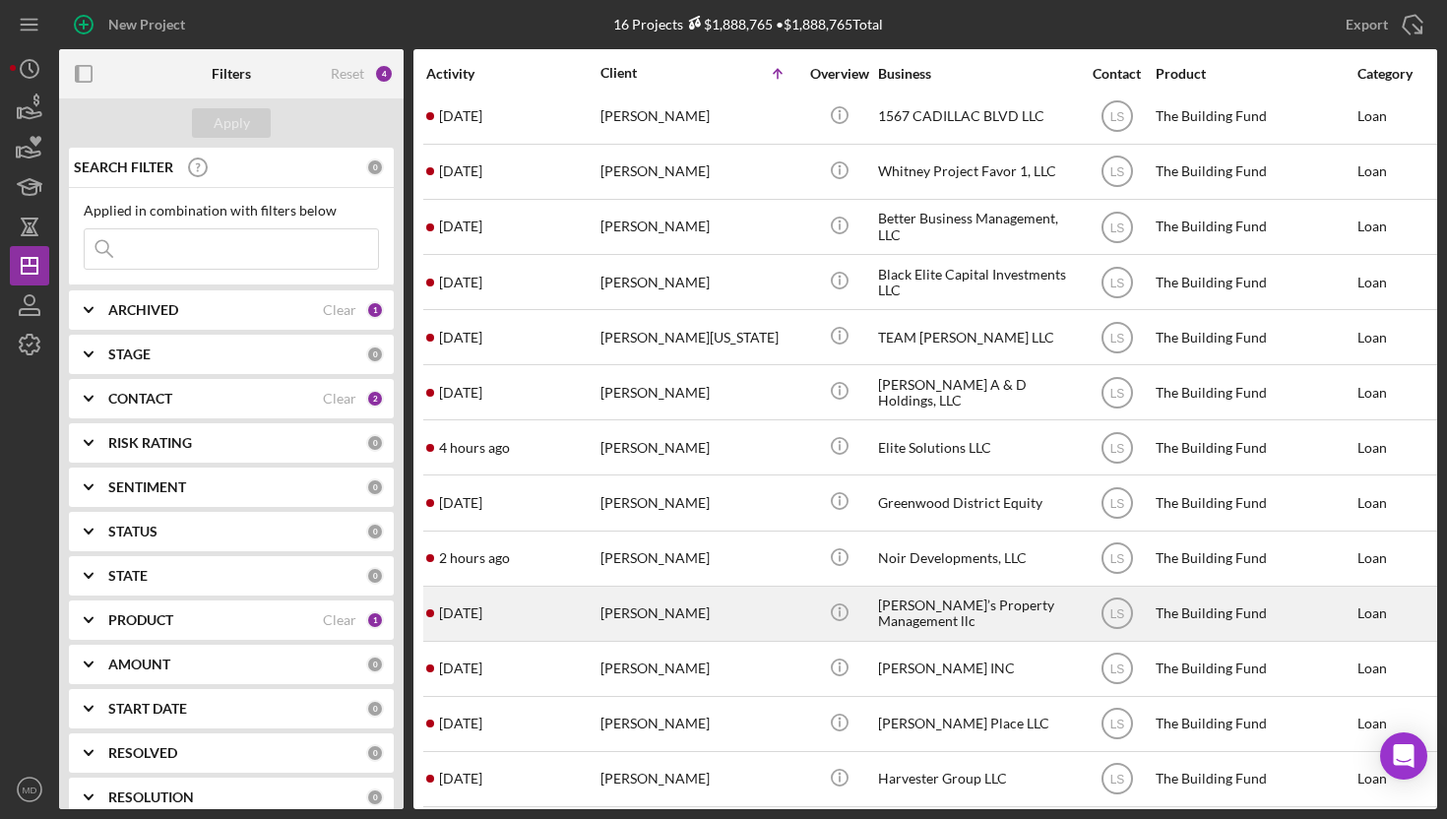
scroll to position [175, 1]
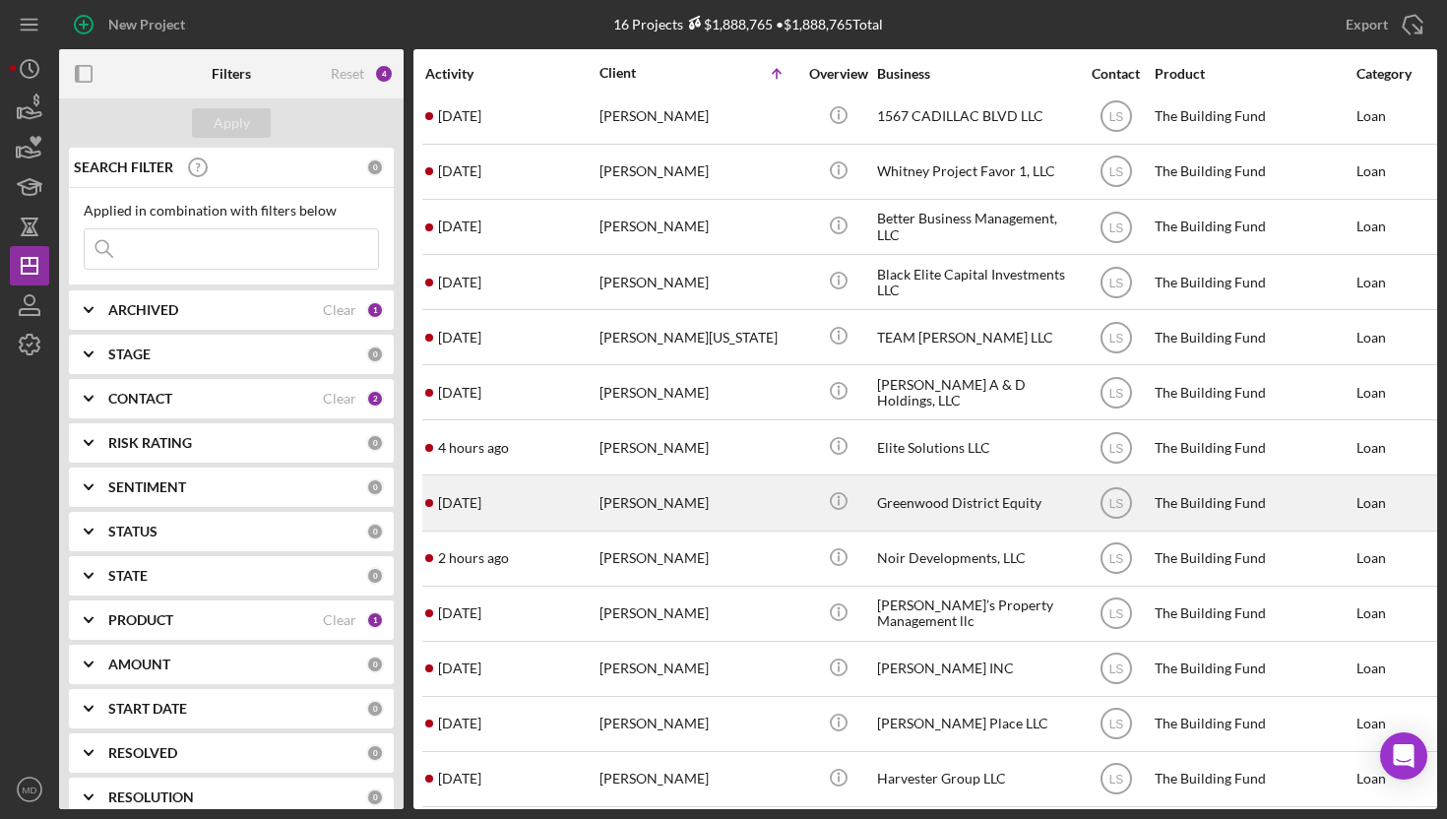
click at [773, 500] on div "[PERSON_NAME]" at bounding box center [697, 502] width 197 height 52
